Goal: Find specific page/section: Find specific page/section

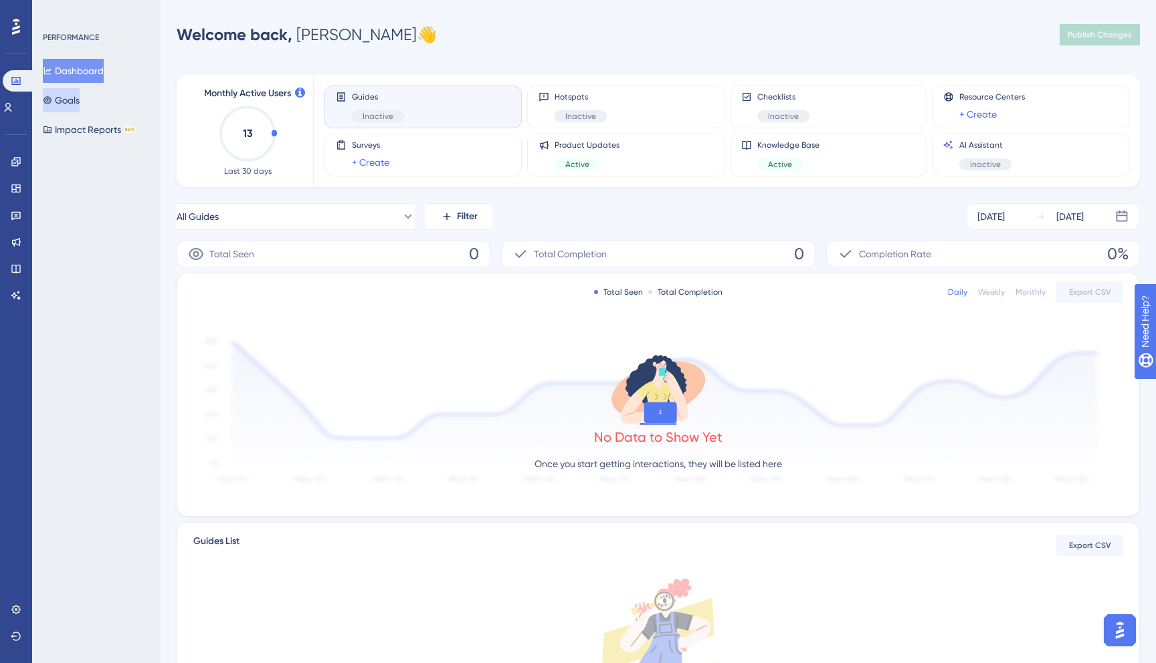
click at [62, 93] on button "Goals" at bounding box center [61, 100] width 37 height 24
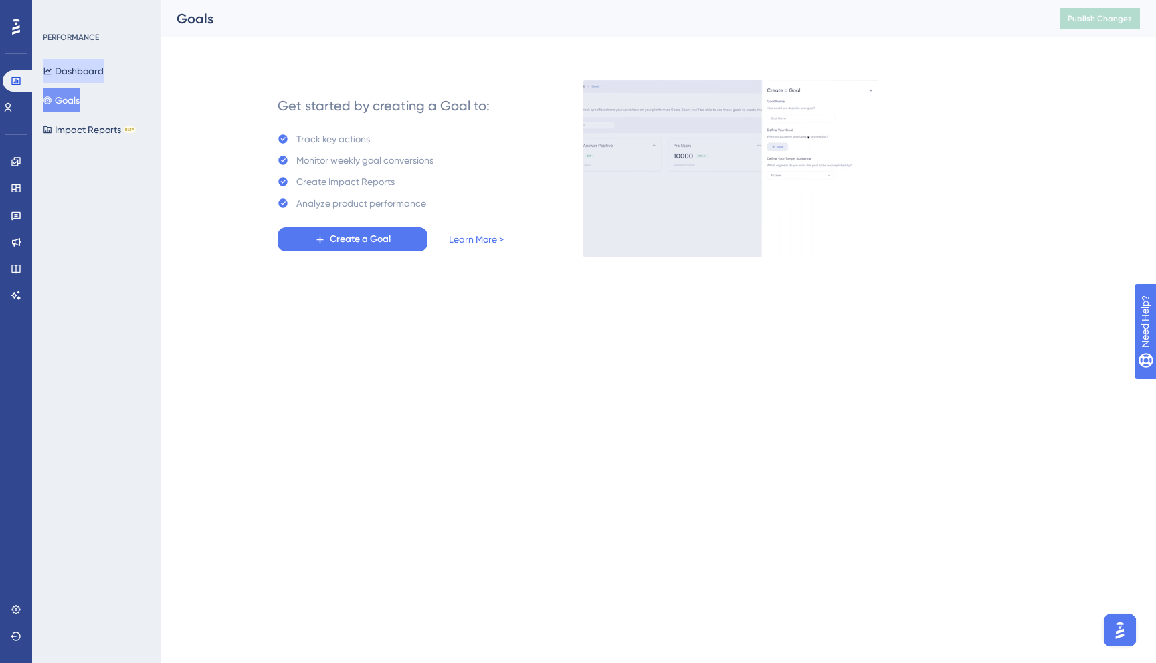
click at [75, 70] on button "Dashboard" at bounding box center [73, 71] width 61 height 24
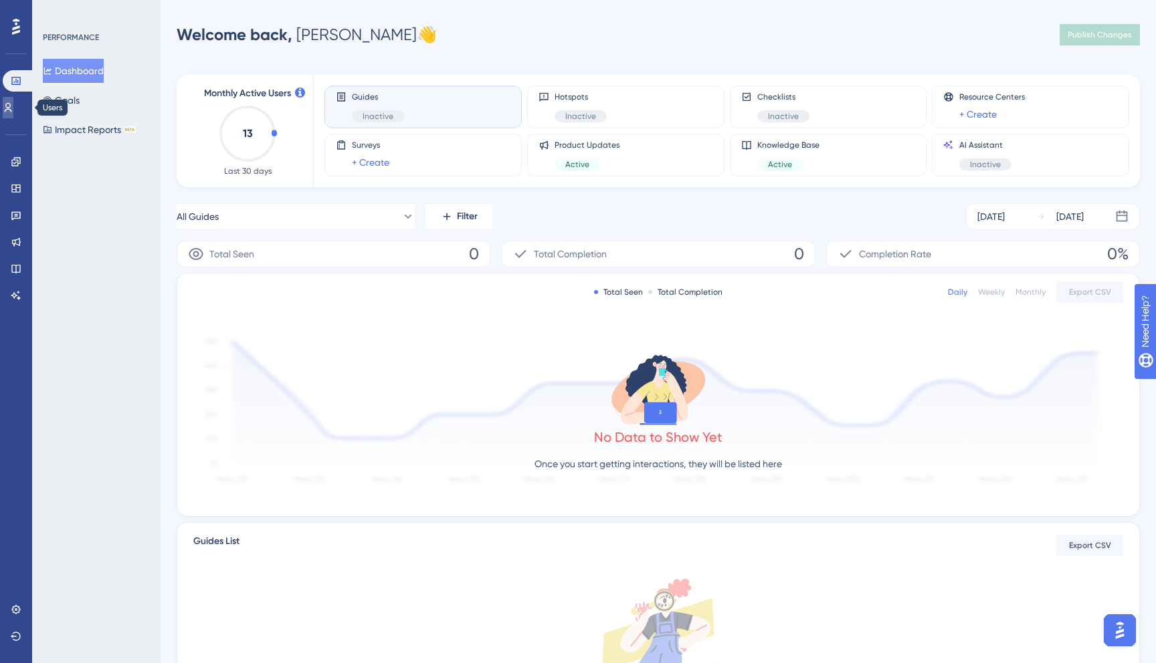
click at [5, 106] on link at bounding box center [8, 107] width 11 height 21
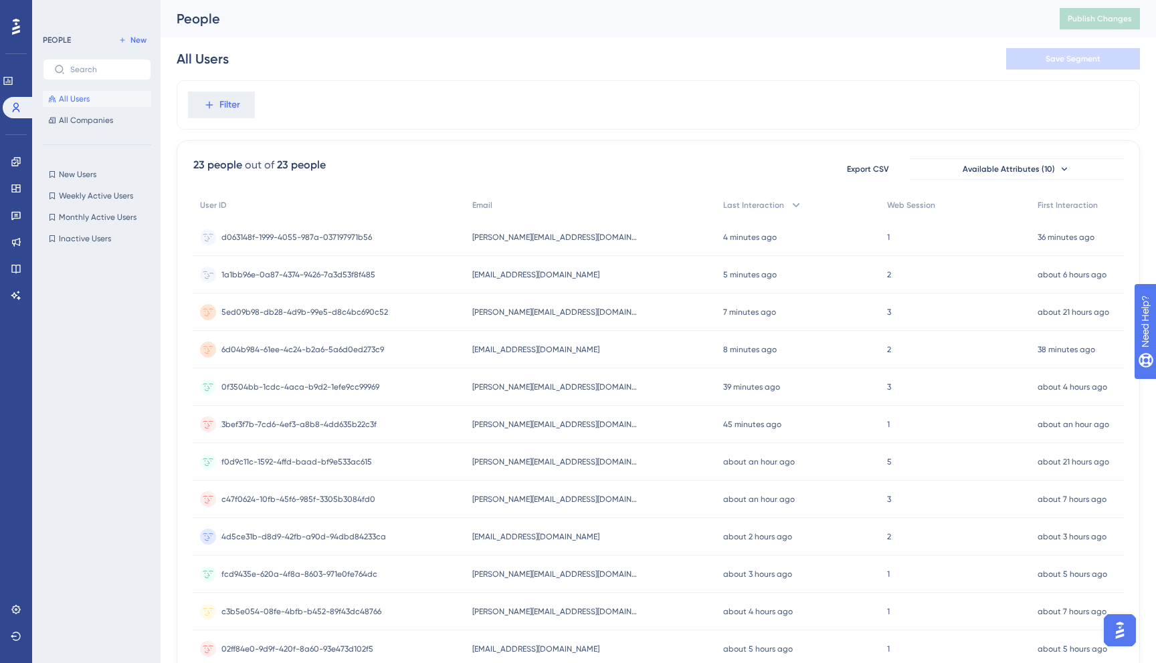
click at [371, 276] on span "1a1bb96e-0a87-4374-9426-7a3d53f8f485" at bounding box center [298, 274] width 154 height 11
click at [479, 242] on div "[PERSON_NAME][EMAIL_ADDRESS][DOMAIN_NAME] [PERSON_NAME][EMAIL_ADDRESS][DOMAIN_N…" at bounding box center [590, 237] width 251 height 37
